Goal: Task Accomplishment & Management: Manage account settings

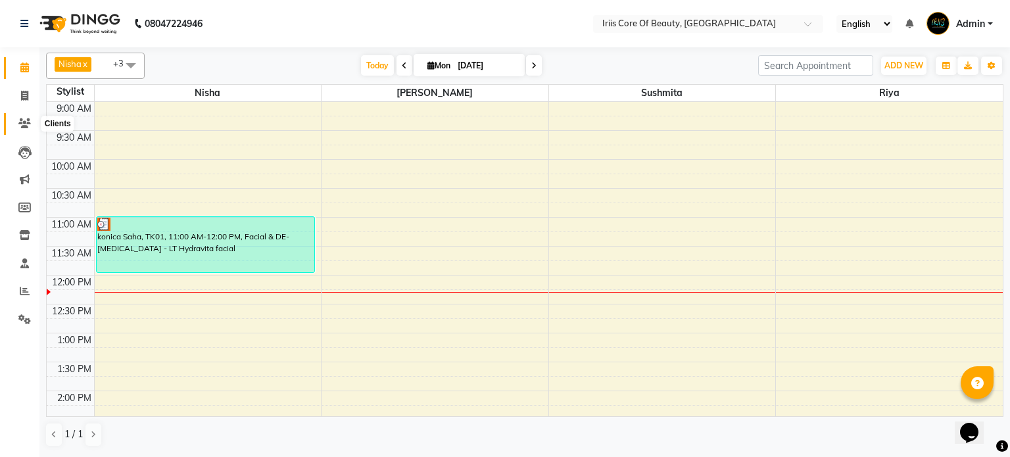
click at [24, 126] on icon at bounding box center [24, 123] width 12 height 10
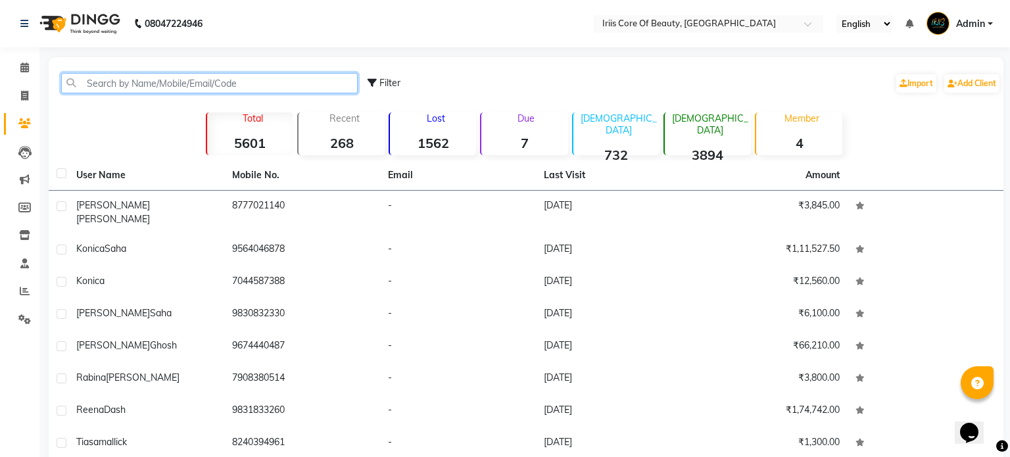
click at [212, 76] on input "text" at bounding box center [209, 83] width 297 height 20
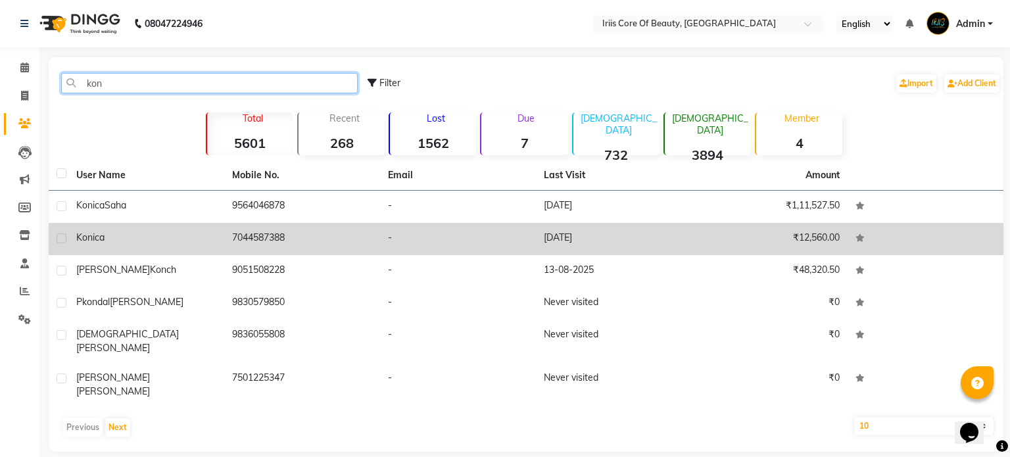
type input "kon"
click at [283, 243] on td "7044587388" at bounding box center [302, 239] width 156 height 32
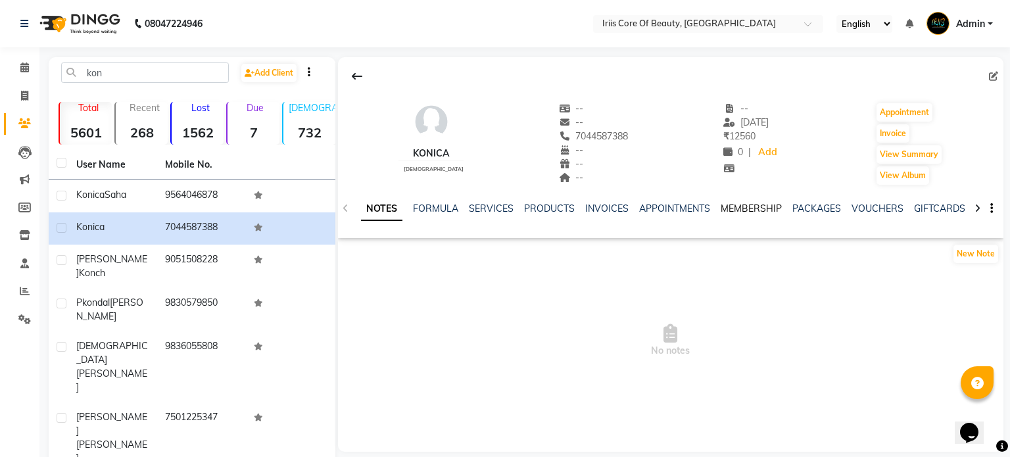
click at [735, 205] on link "MEMBERSHIP" at bounding box center [751, 209] width 61 height 12
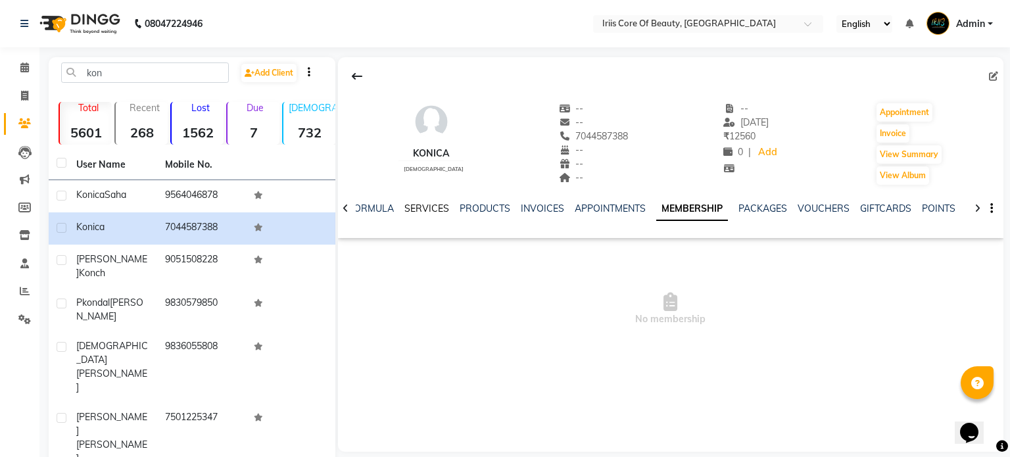
click at [429, 211] on link "SERVICES" at bounding box center [427, 209] width 45 height 12
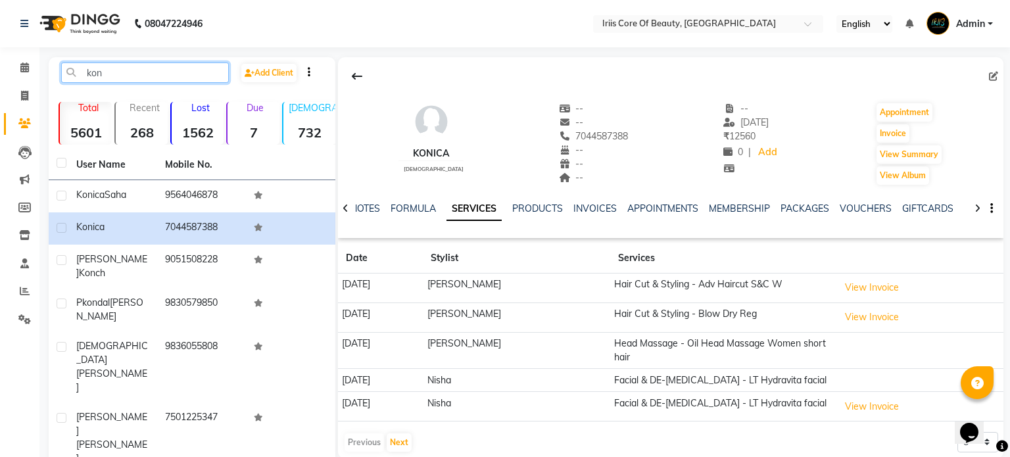
click at [130, 80] on input "kon" at bounding box center [145, 72] width 168 height 20
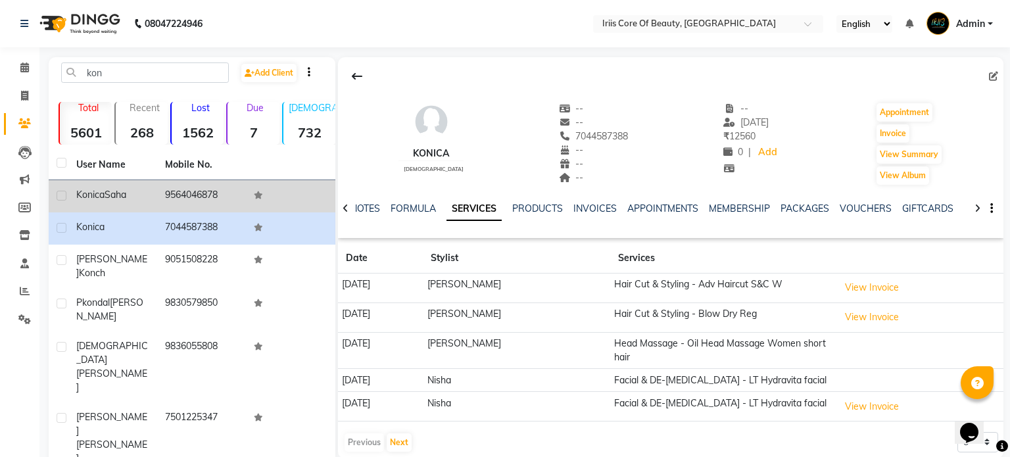
click at [185, 200] on td "9564046878" at bounding box center [201, 196] width 89 height 32
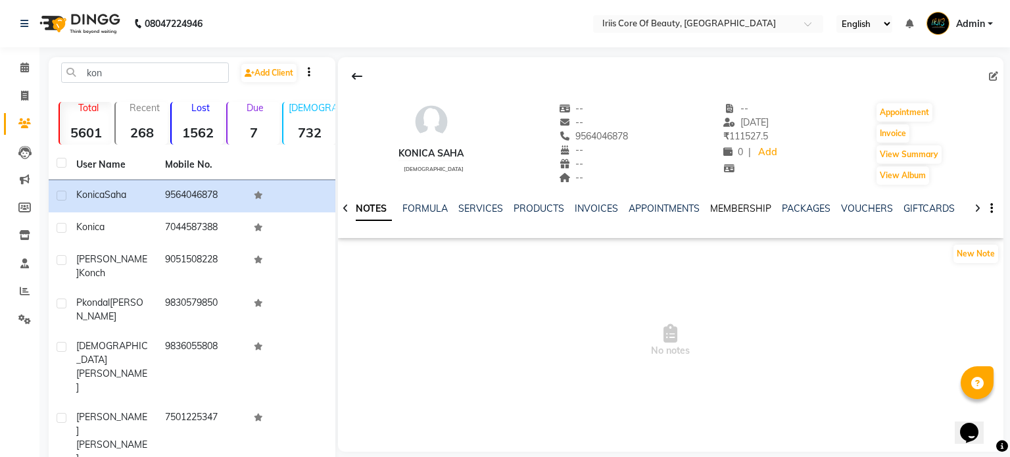
click at [729, 207] on link "MEMBERSHIP" at bounding box center [740, 209] width 61 height 12
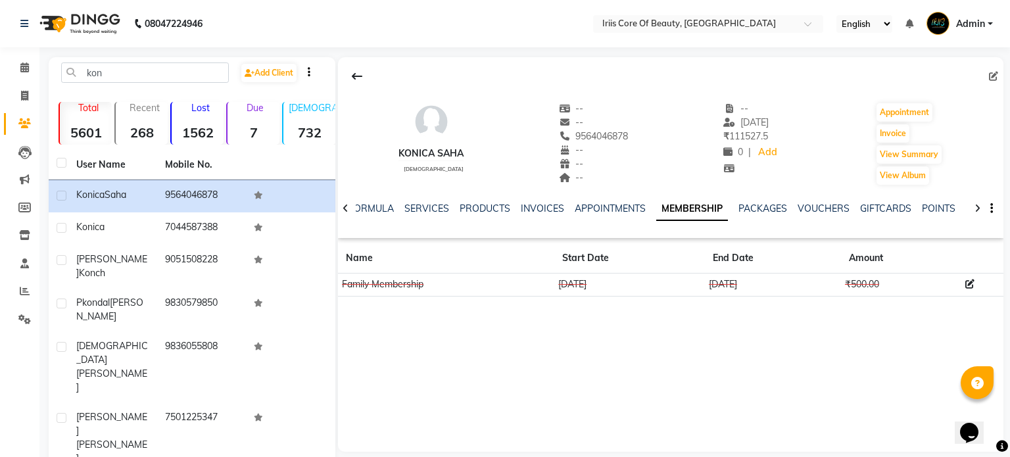
scroll to position [14, 0]
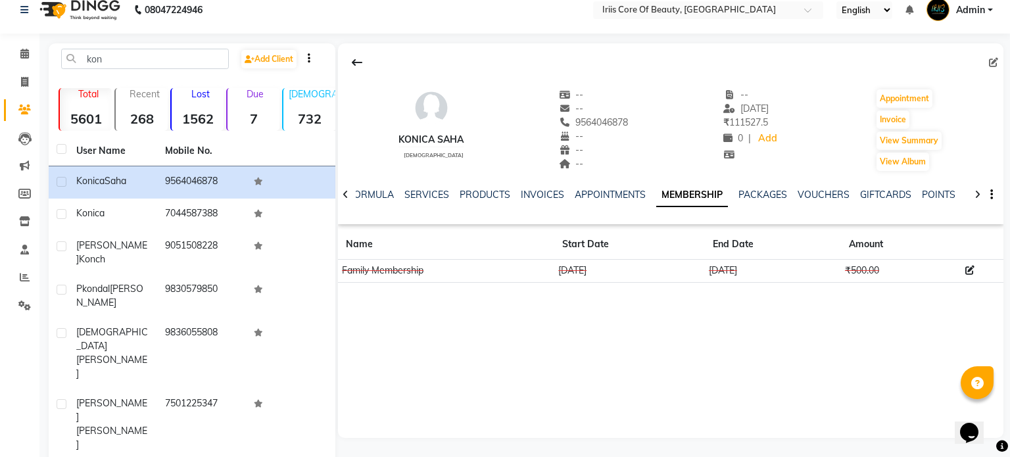
click at [674, 197] on link "MEMBERSHIP" at bounding box center [692, 196] width 72 height 24
click at [76, 149] on th "User Name" at bounding box center [112, 151] width 89 height 30
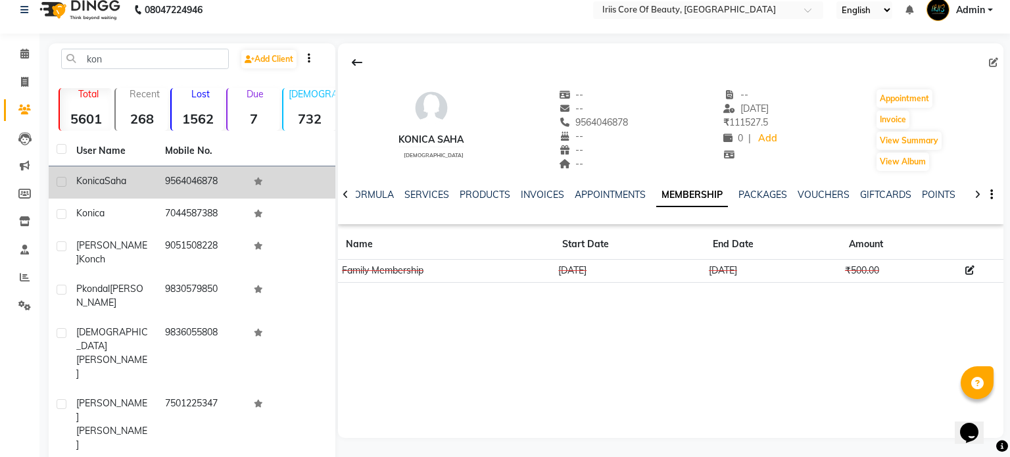
click at [226, 174] on td "9564046878" at bounding box center [201, 182] width 89 height 32
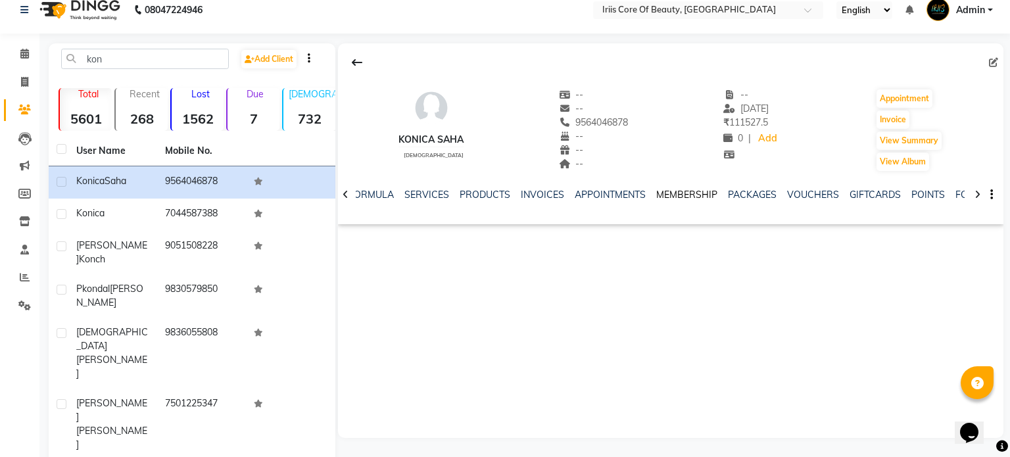
click at [683, 199] on link "MEMBERSHIP" at bounding box center [686, 195] width 61 height 12
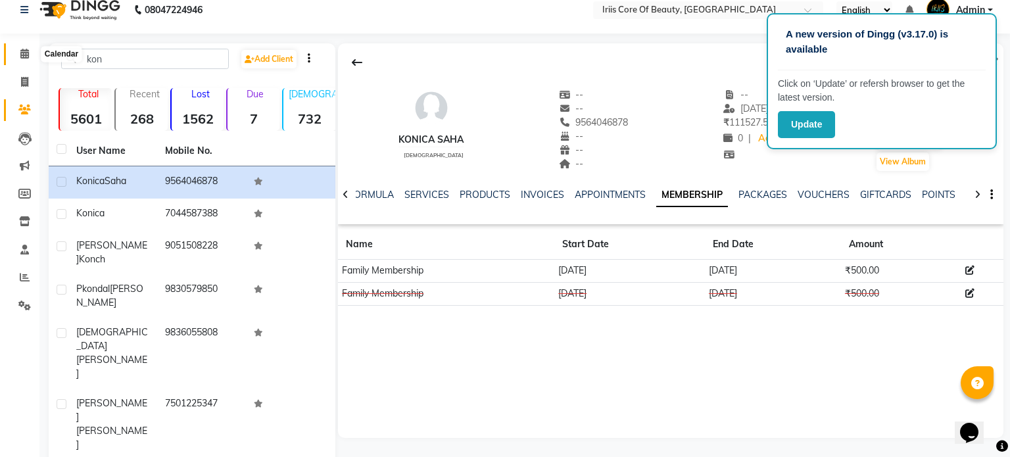
click at [23, 56] on icon at bounding box center [24, 54] width 9 height 10
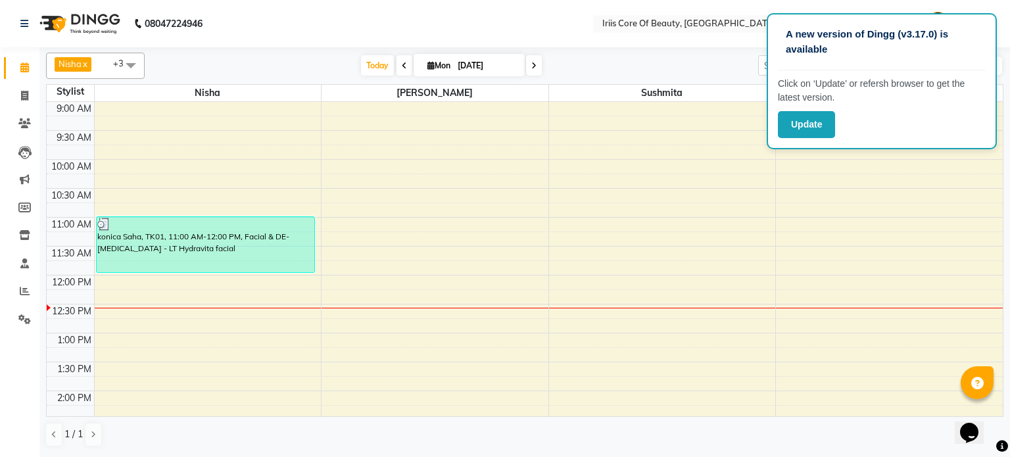
click at [26, 49] on div "Calendar Invoice Clients Leads Marketing Members Inventory Staff Reports Settin…" at bounding box center [89, 237] width 178 height 400
